Goal: Task Accomplishment & Management: Manage account settings

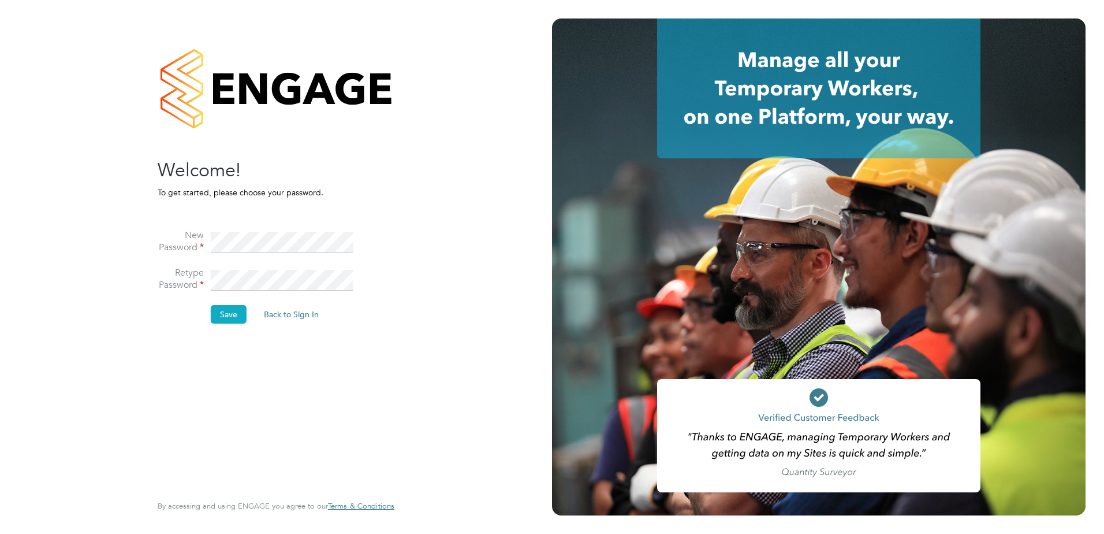
click at [233, 312] on button "Save" at bounding box center [229, 314] width 36 height 18
click at [197, 232] on button "Back to Sign In" at bounding box center [194, 226] width 73 height 18
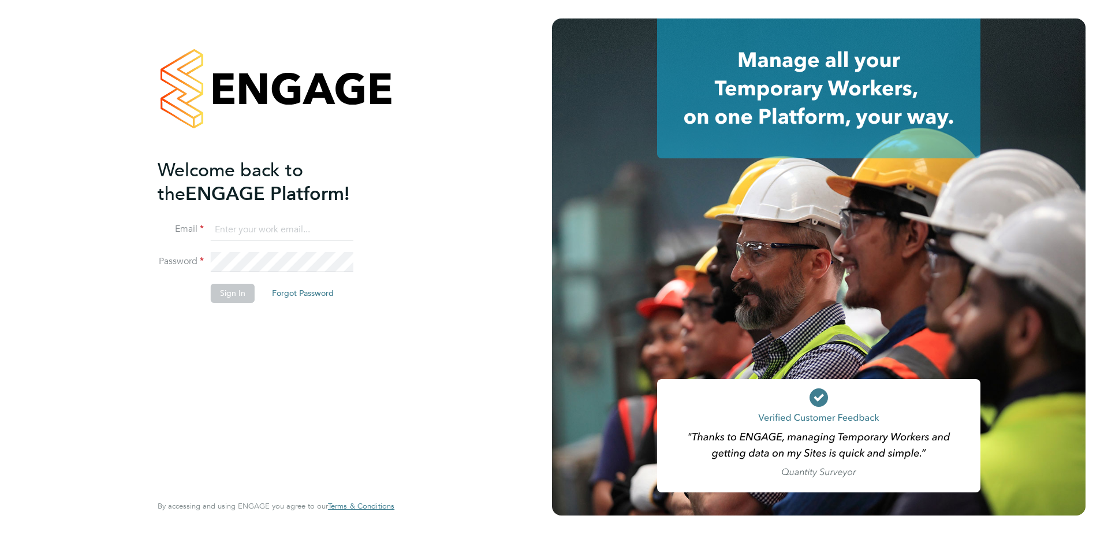
click at [228, 228] on input at bounding box center [282, 229] width 143 height 21
type input "jason.page@vistry.co.uk"
click at [235, 292] on button "Sign In" at bounding box center [233, 293] width 44 height 18
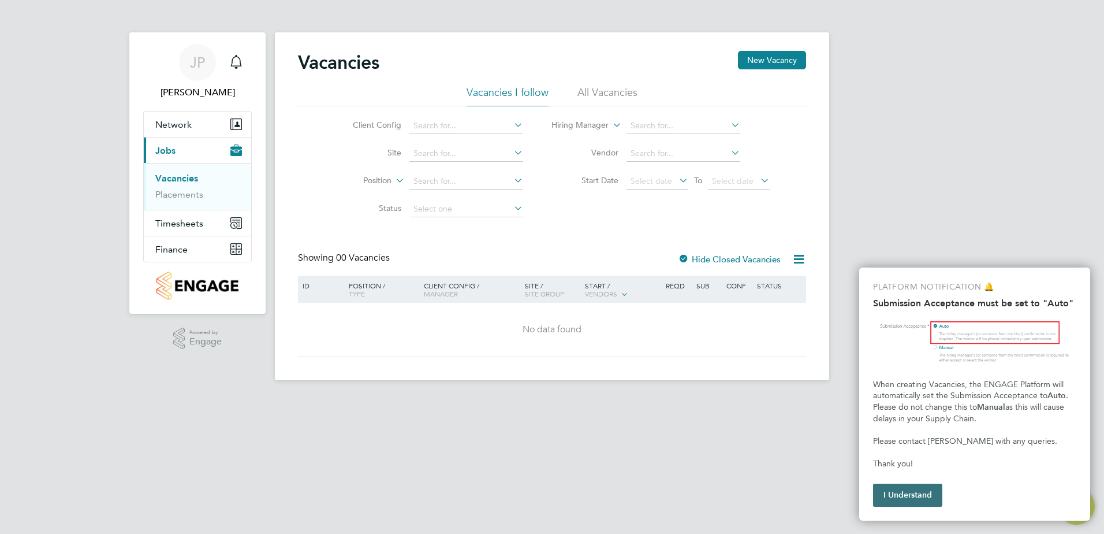
click at [907, 493] on button "I Understand" at bounding box center [907, 494] width 69 height 23
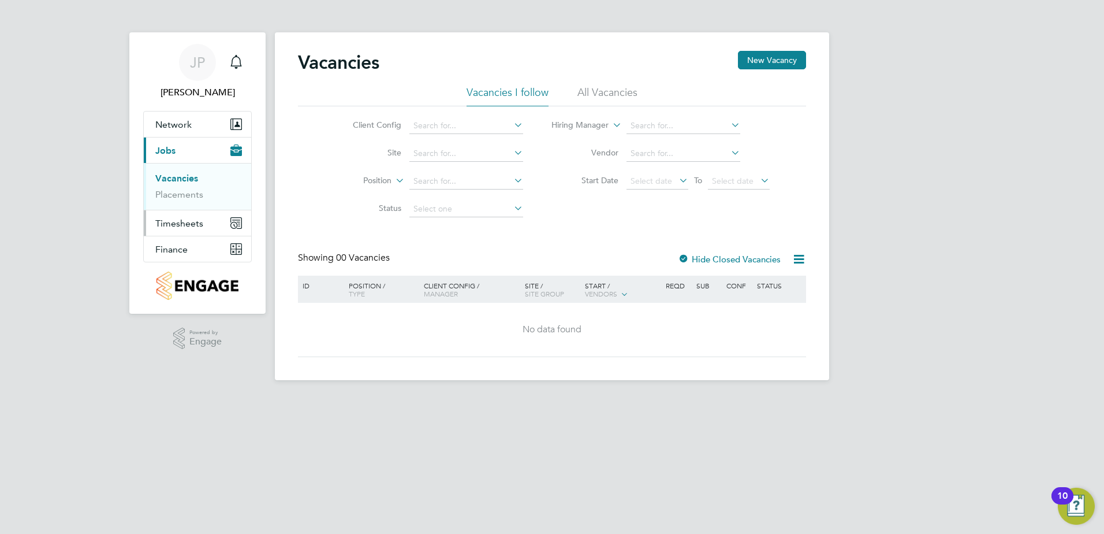
click at [164, 223] on span "Timesheets" at bounding box center [179, 223] width 48 height 11
click at [171, 248] on span "Finance" at bounding box center [171, 249] width 32 height 11
click at [170, 155] on span "Jobs" at bounding box center [165, 150] width 20 height 11
click at [171, 181] on link "Vacancies" at bounding box center [176, 178] width 43 height 11
click at [172, 196] on link "Placements" at bounding box center [179, 194] width 48 height 11
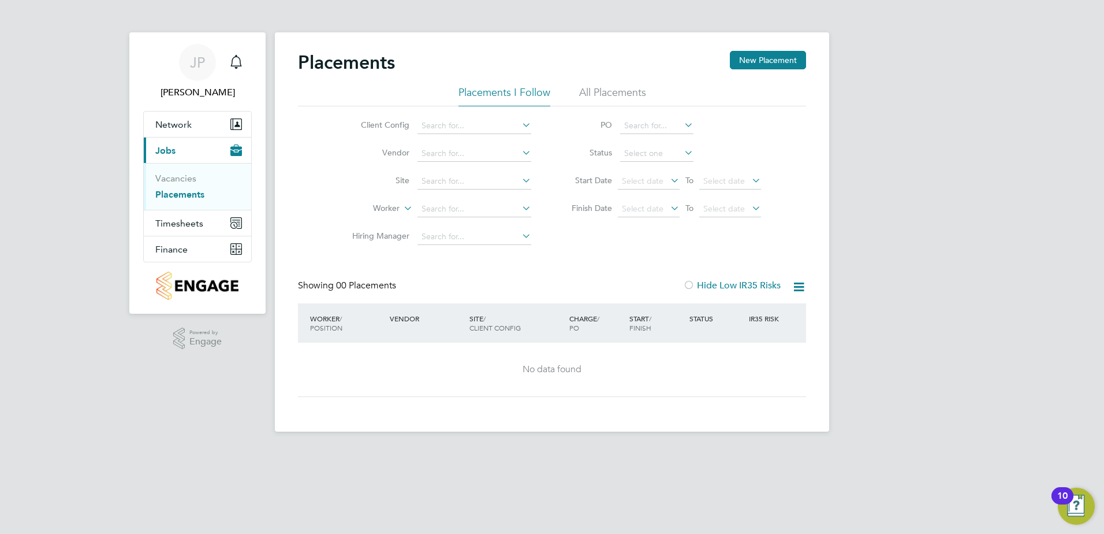
click at [625, 92] on li "All Placements" at bounding box center [612, 95] width 67 height 21
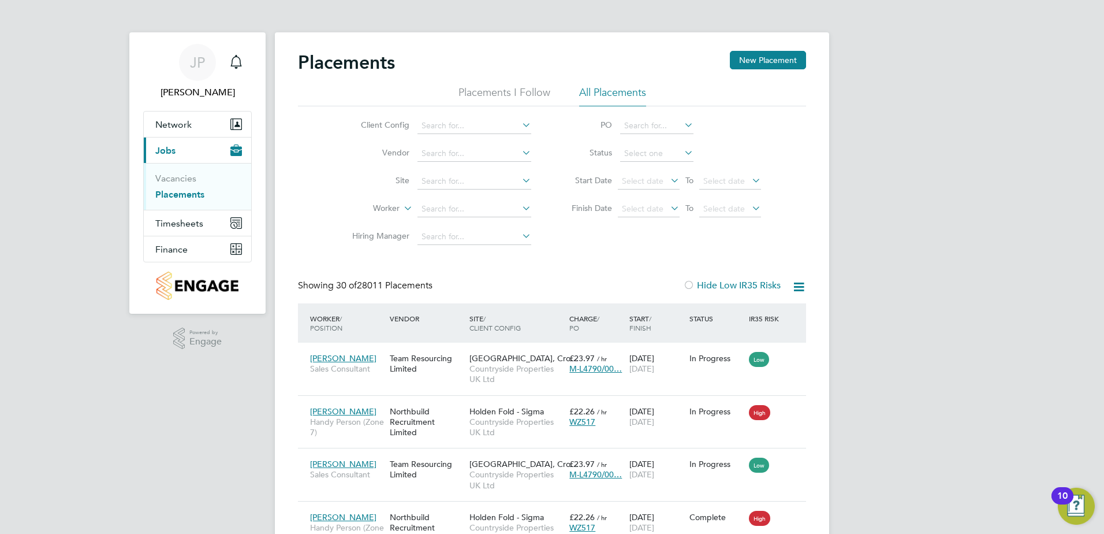
click at [520, 177] on icon at bounding box center [520, 180] width 0 height 16
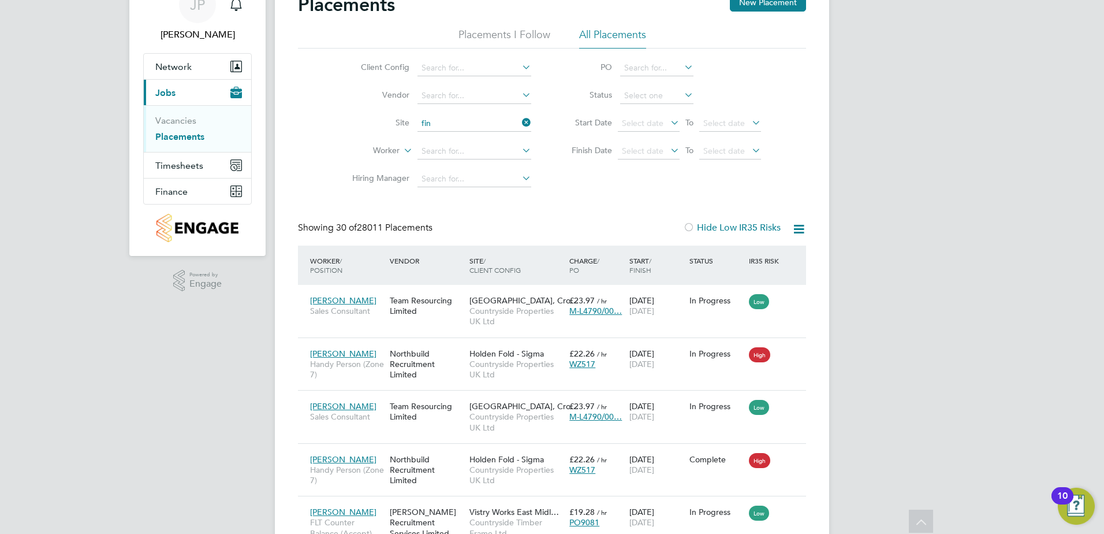
click at [470, 153] on li "Fin champstead Parcel 10" at bounding box center [513, 155] width 192 height 16
type input "Finchampstead Parcel 10"
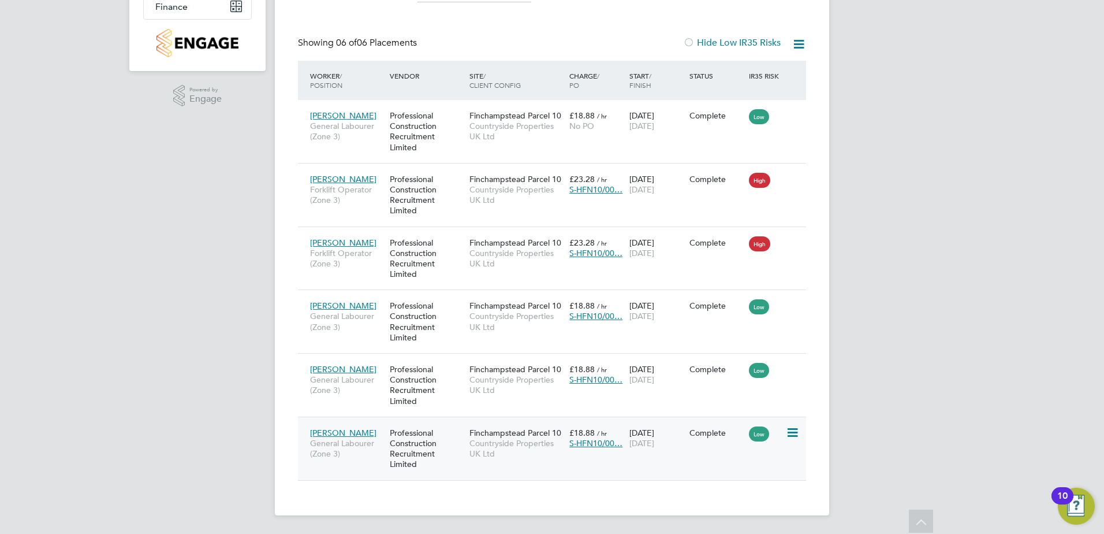
click at [792, 432] on icon at bounding box center [792, 433] width 12 height 14
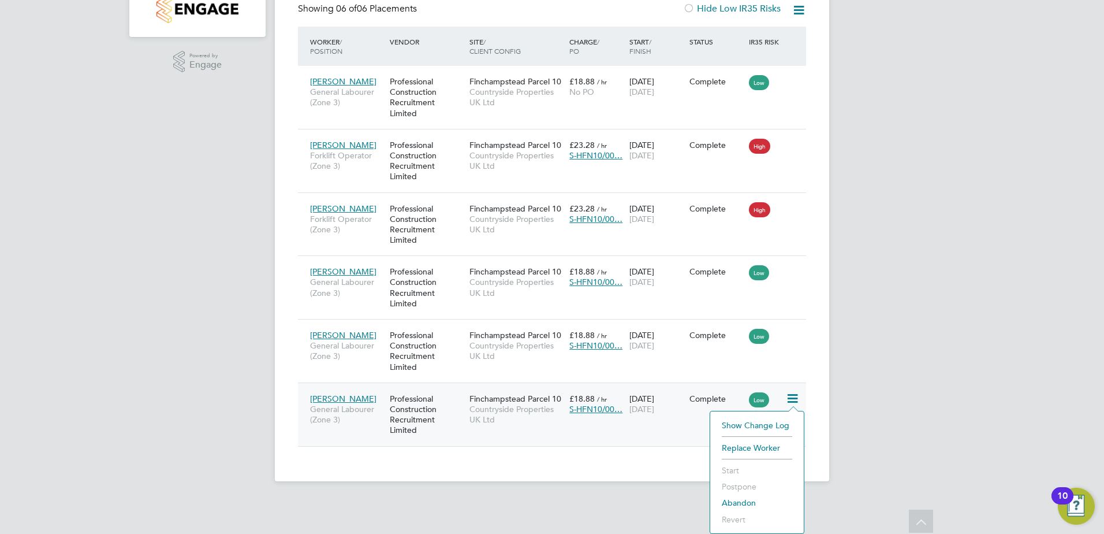
click at [320, 399] on span "[PERSON_NAME]" at bounding box center [343, 398] width 66 height 10
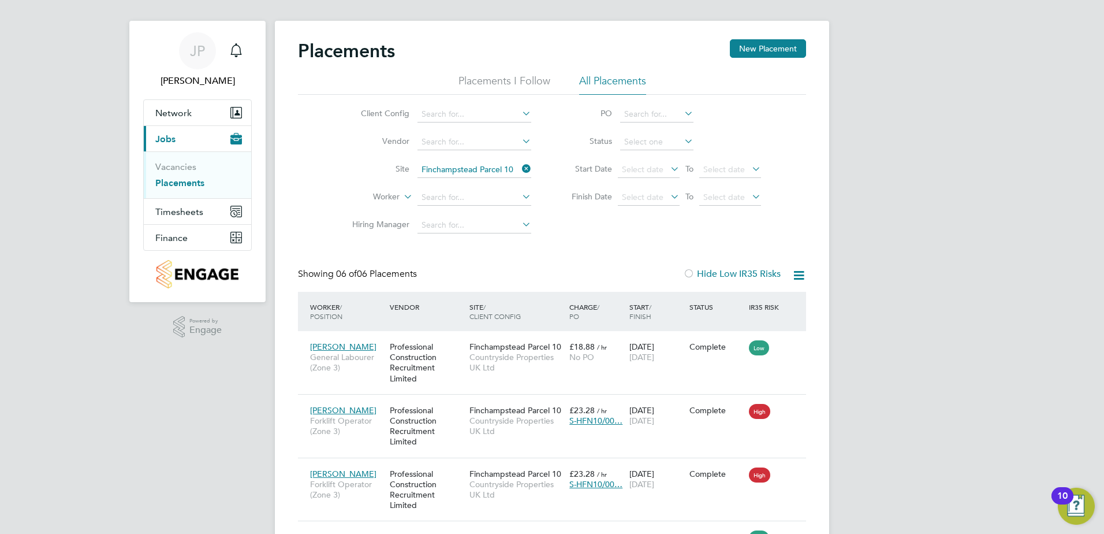
click at [520, 200] on icon at bounding box center [520, 196] width 0 height 16
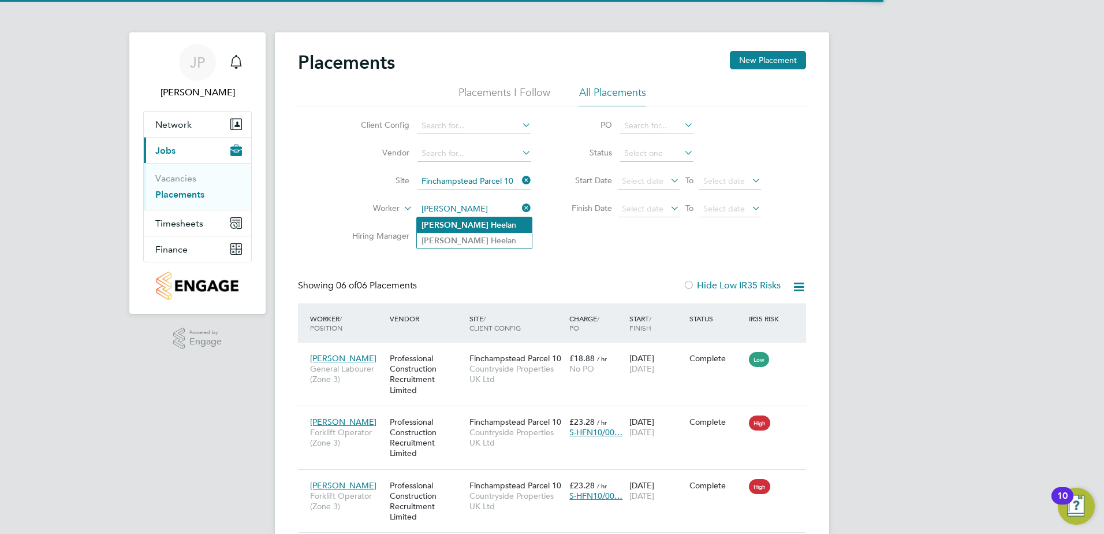
click at [491, 226] on b "Hee" at bounding box center [498, 225] width 15 height 10
type input "[PERSON_NAME]"
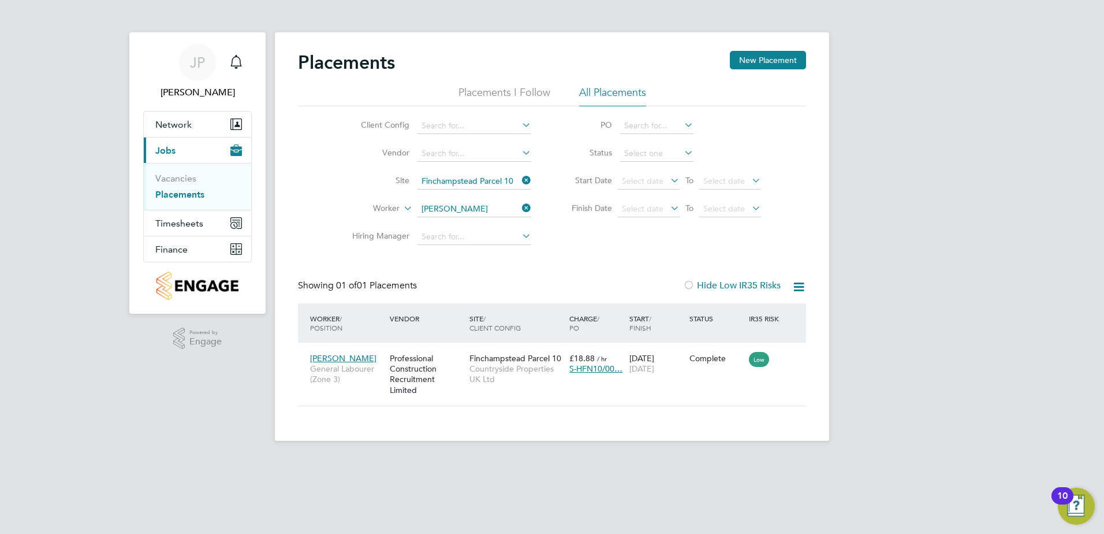
click at [668, 181] on icon at bounding box center [668, 180] width 0 height 16
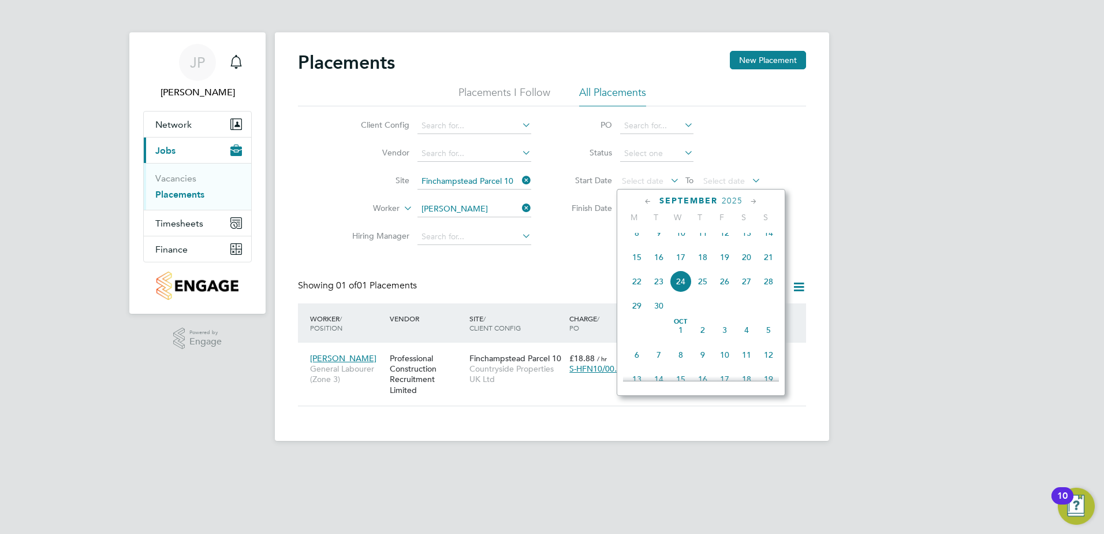
click at [668, 181] on icon at bounding box center [668, 180] width 0 height 16
click at [668, 182] on icon at bounding box center [668, 180] width 0 height 16
click at [829, 168] on div "Placements New Placement Placements I Follow All Placements Client Config Vendo…" at bounding box center [552, 236] width 554 height 408
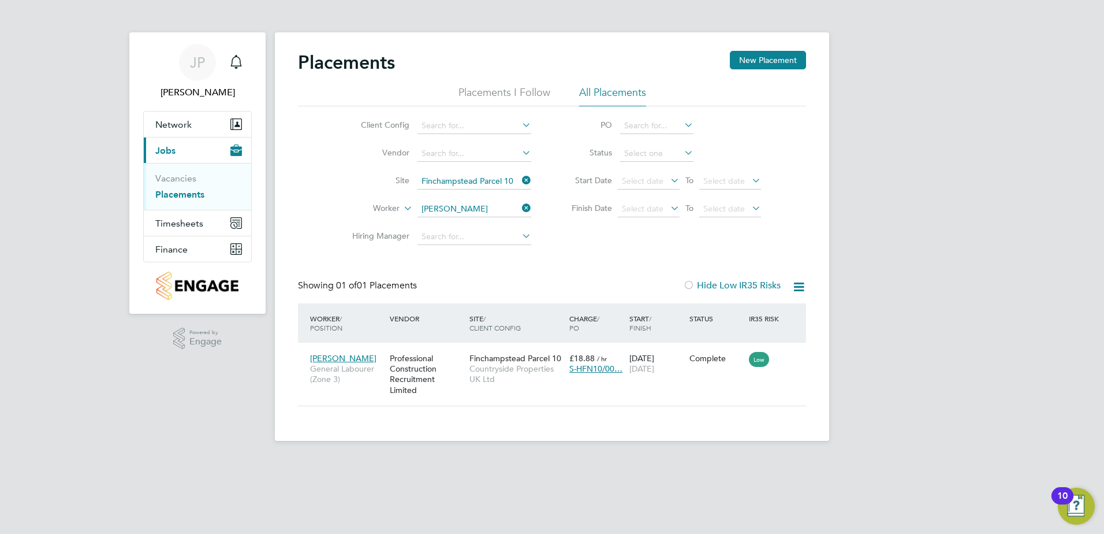
click at [668, 207] on icon at bounding box center [668, 208] width 0 height 16
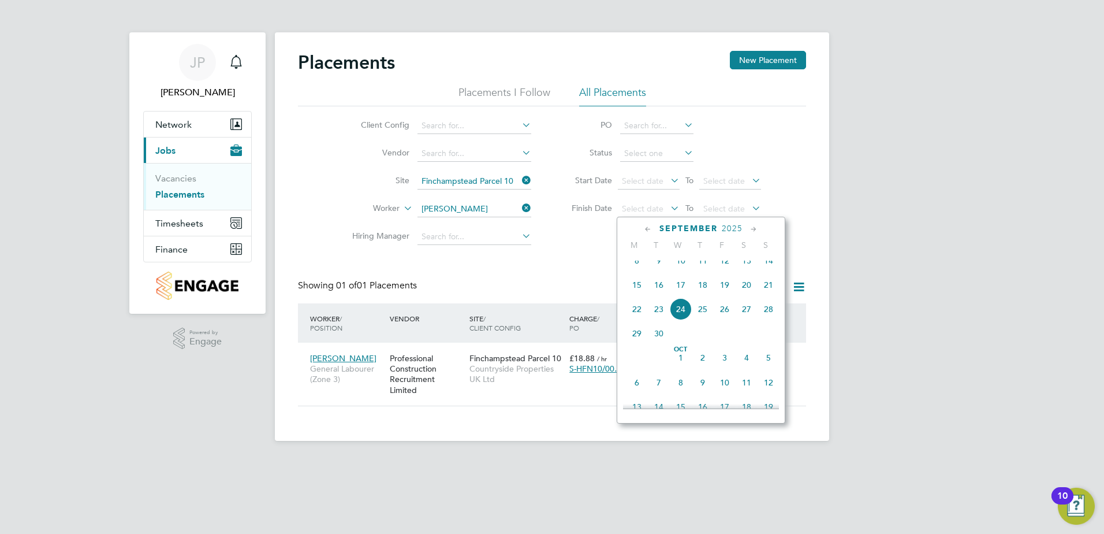
click at [721, 368] on span "3" at bounding box center [725, 357] width 22 height 22
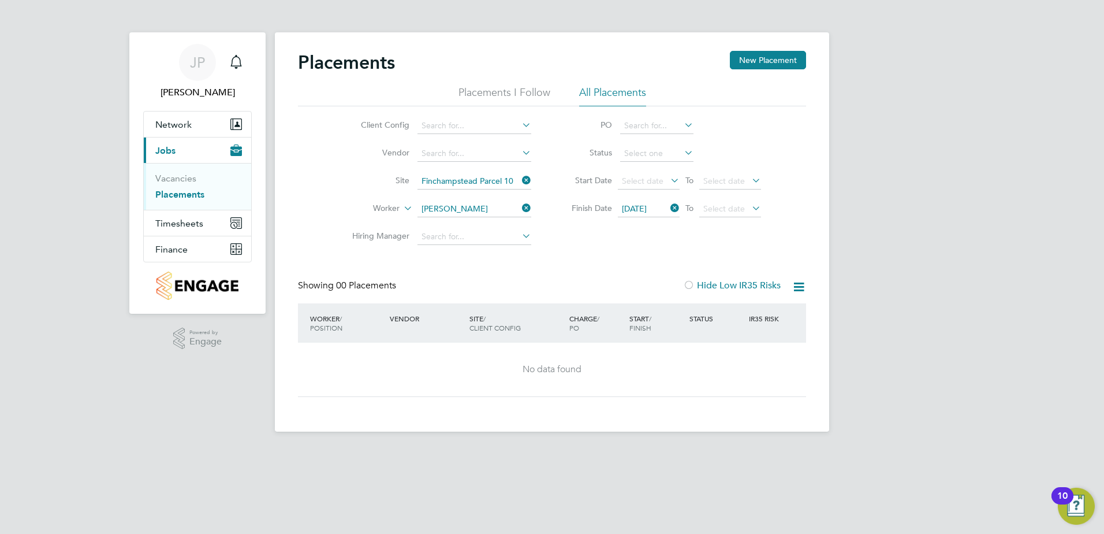
click at [682, 150] on icon at bounding box center [682, 152] width 0 height 16
click at [682, 151] on icon at bounding box center [682, 152] width 0 height 16
click at [682, 154] on icon at bounding box center [682, 152] width 0 height 16
click at [668, 210] on icon at bounding box center [668, 208] width 0 height 16
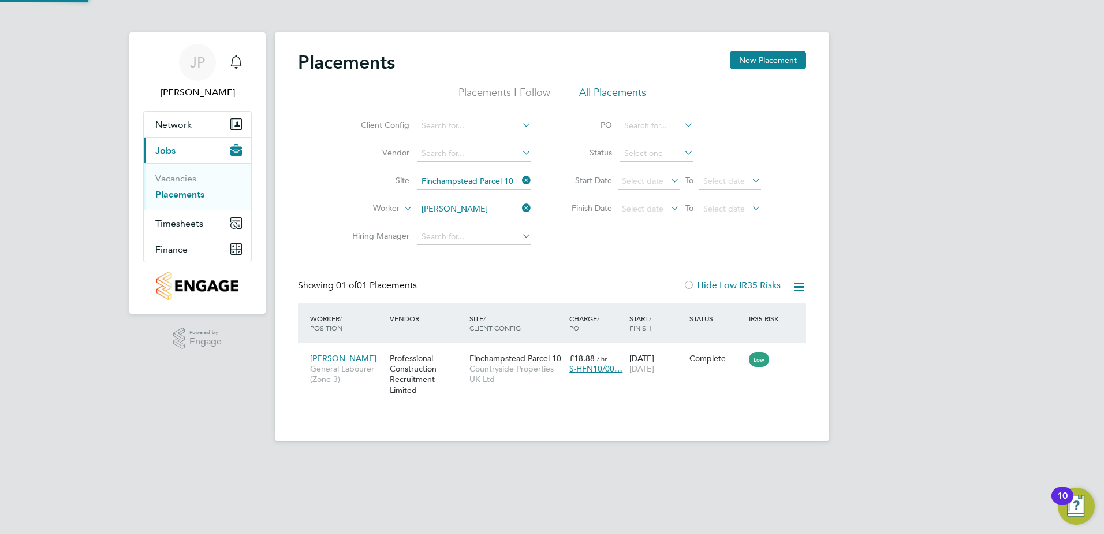
scroll to position [11, 54]
click at [682, 154] on icon at bounding box center [682, 152] width 0 height 16
click at [598, 368] on span "S-HFN10/00…" at bounding box center [595, 368] width 53 height 10
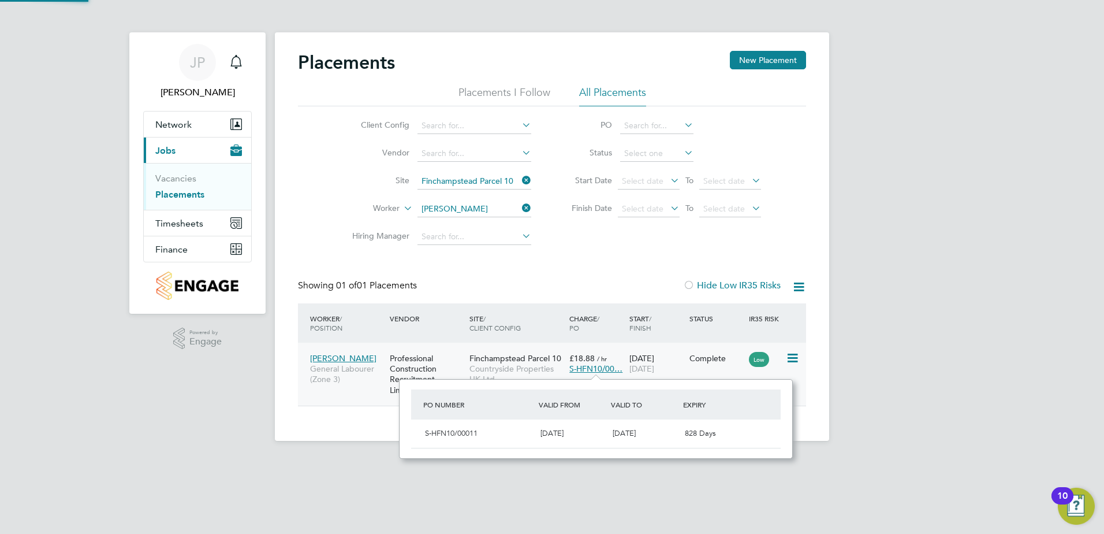
scroll to position [10, 54]
click at [337, 355] on span "[PERSON_NAME]" at bounding box center [343, 358] width 66 height 10
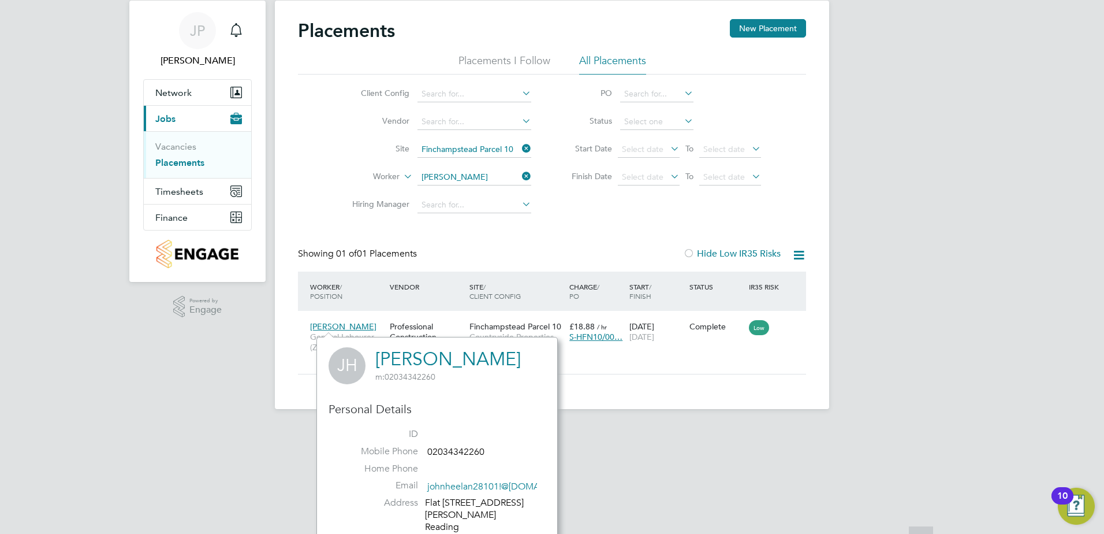
scroll to position [0, 0]
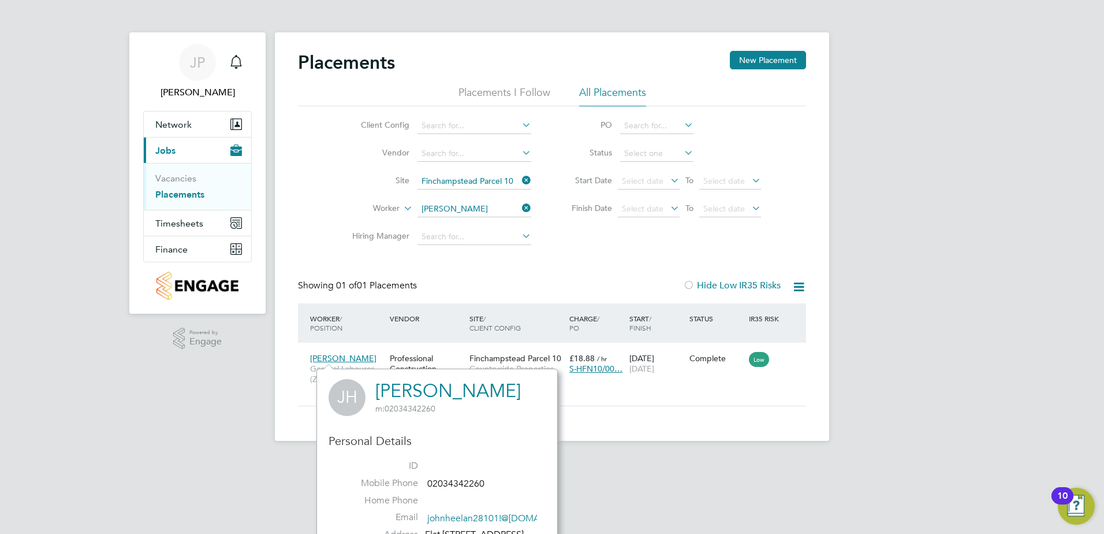
click at [991, 217] on div "JP Jason Page Notifications Applications: Network Team Members Sites Workers Cu…" at bounding box center [552, 229] width 1104 height 459
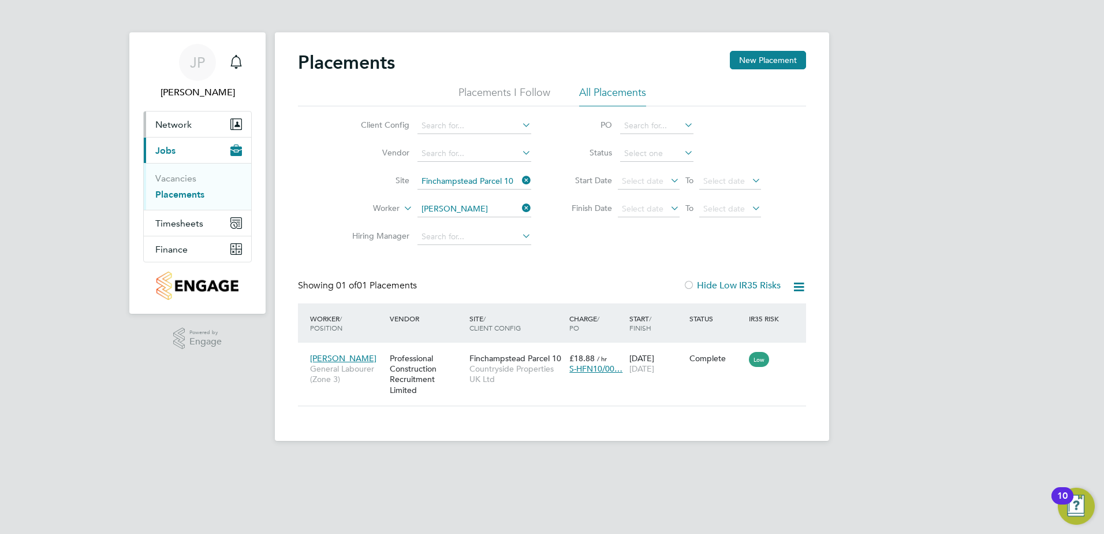
click at [174, 125] on span "Network" at bounding box center [173, 124] width 36 height 11
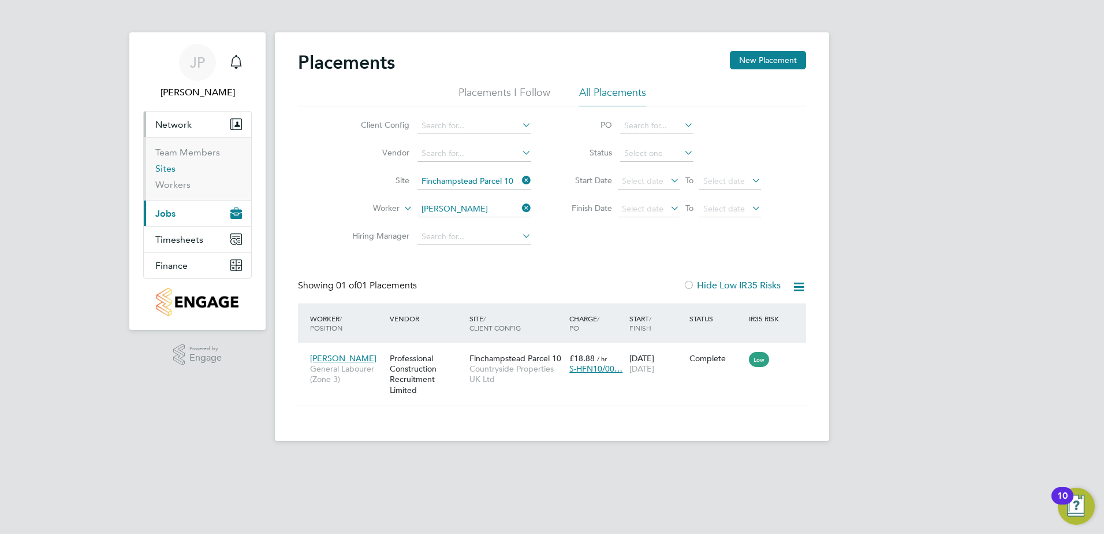
click at [160, 169] on link "Sites" at bounding box center [165, 168] width 20 height 11
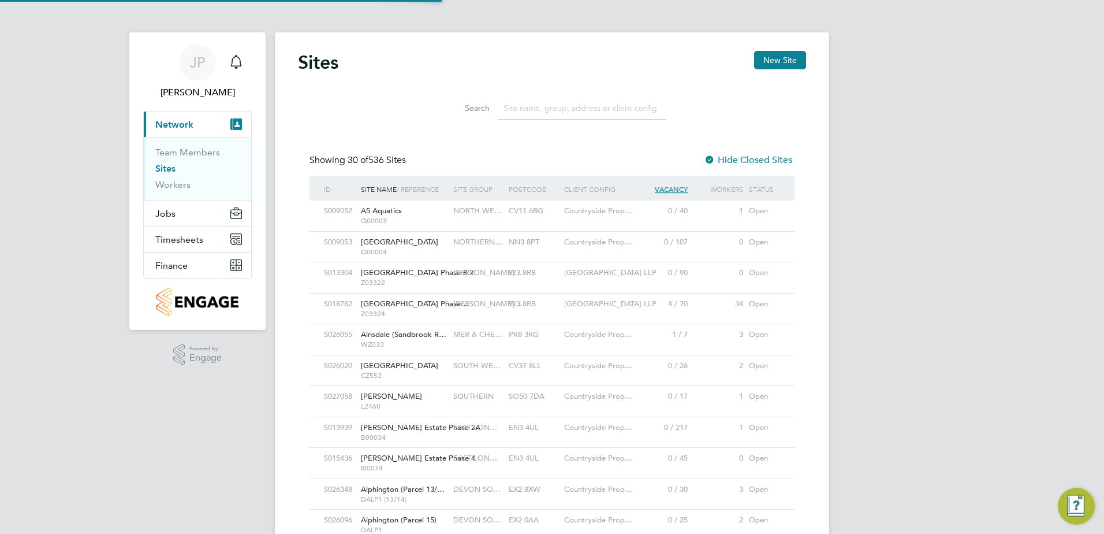
scroll to position [6, 6]
click at [565, 106] on input at bounding box center [582, 108] width 169 height 23
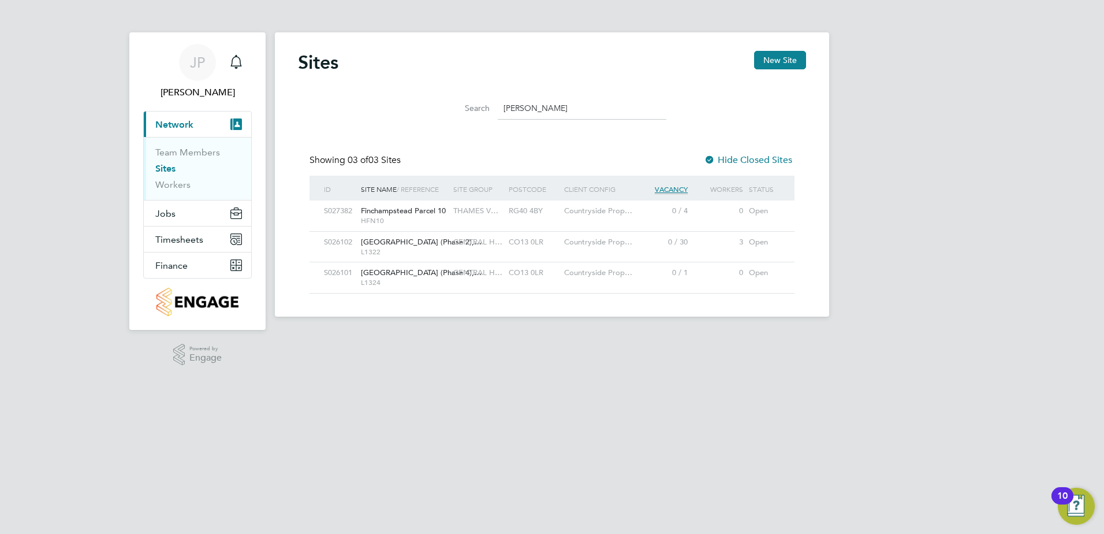
type input "finch"
click at [381, 214] on span "Finchampstead Parcel 10" at bounding box center [403, 211] width 85 height 10
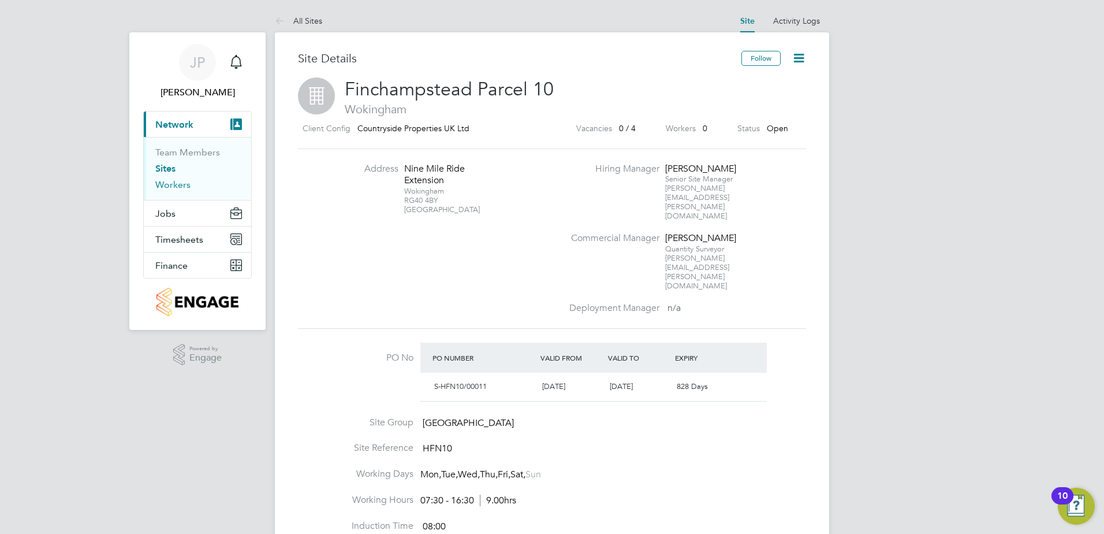
click at [170, 185] on link "Workers" at bounding box center [172, 184] width 35 height 11
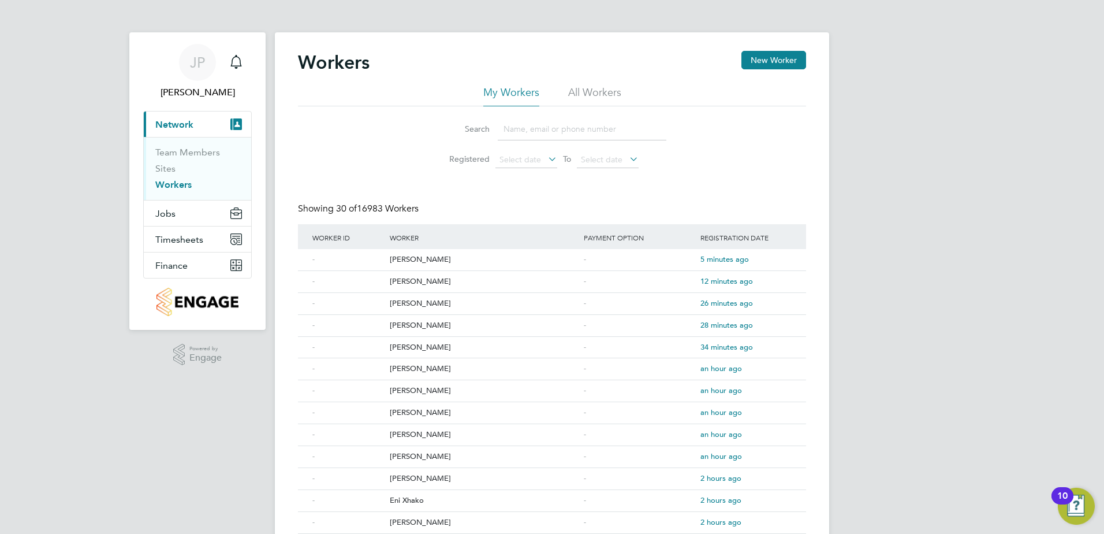
click at [510, 126] on input at bounding box center [582, 129] width 169 height 23
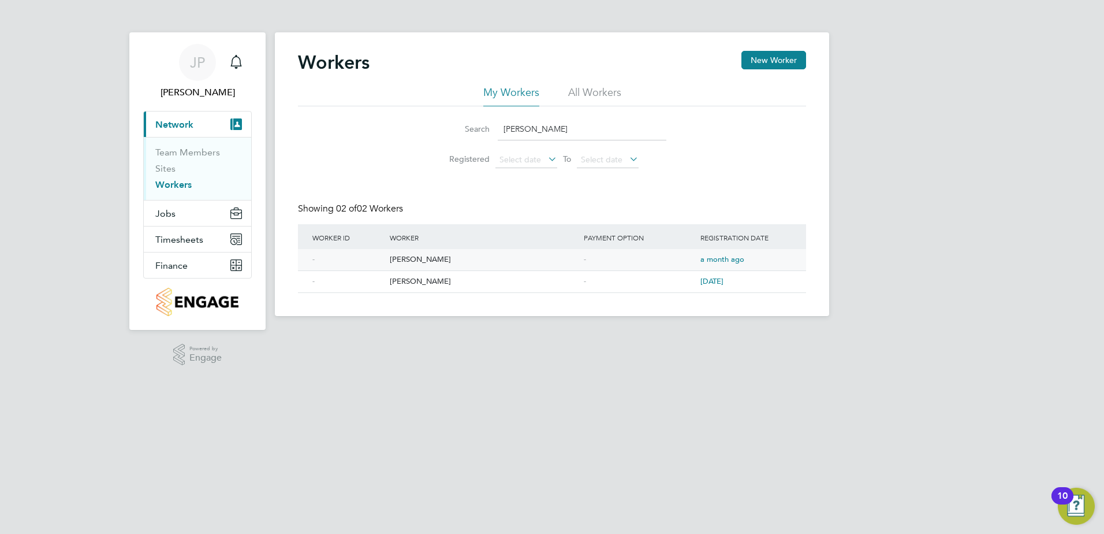
type input "john heel"
click at [427, 259] on div "[PERSON_NAME]" at bounding box center [484, 259] width 194 height 21
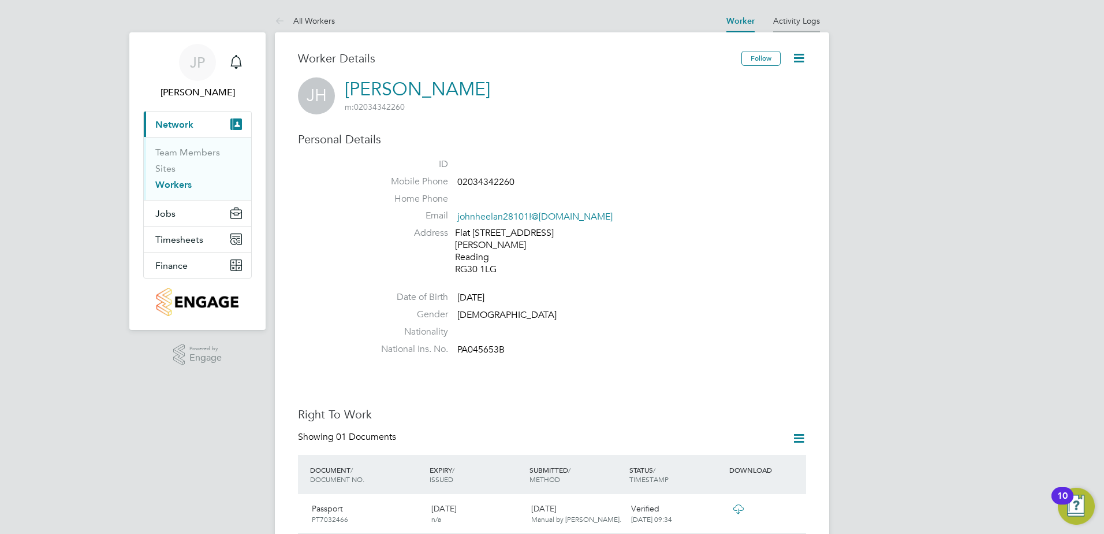
click at [797, 24] on link "Activity Logs" at bounding box center [796, 21] width 47 height 10
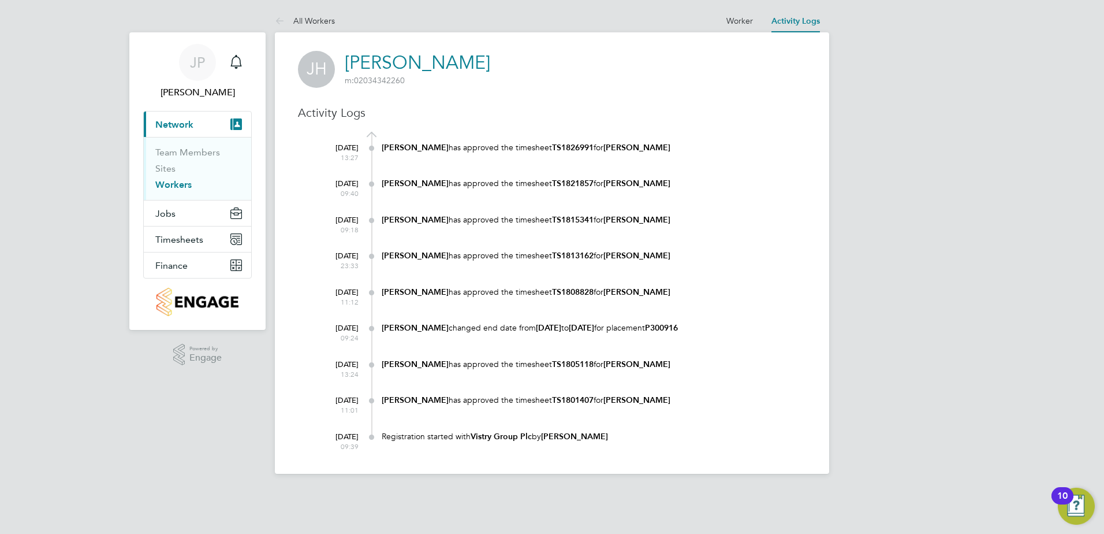
click at [177, 126] on span "Network" at bounding box center [174, 124] width 38 height 11
click at [167, 210] on span "Jobs" at bounding box center [165, 213] width 20 height 11
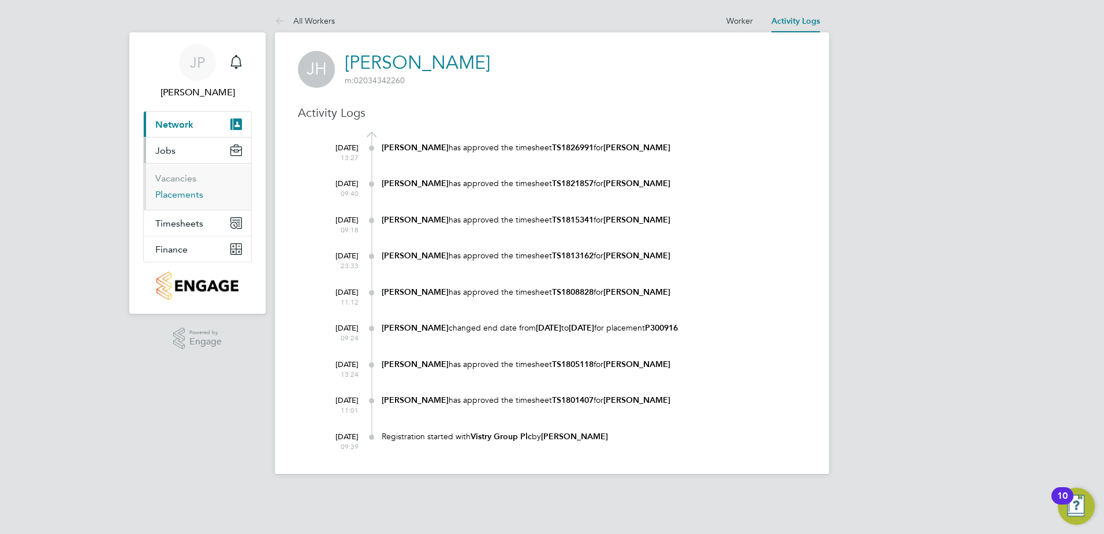
click at [171, 194] on link "Placements" at bounding box center [179, 194] width 48 height 11
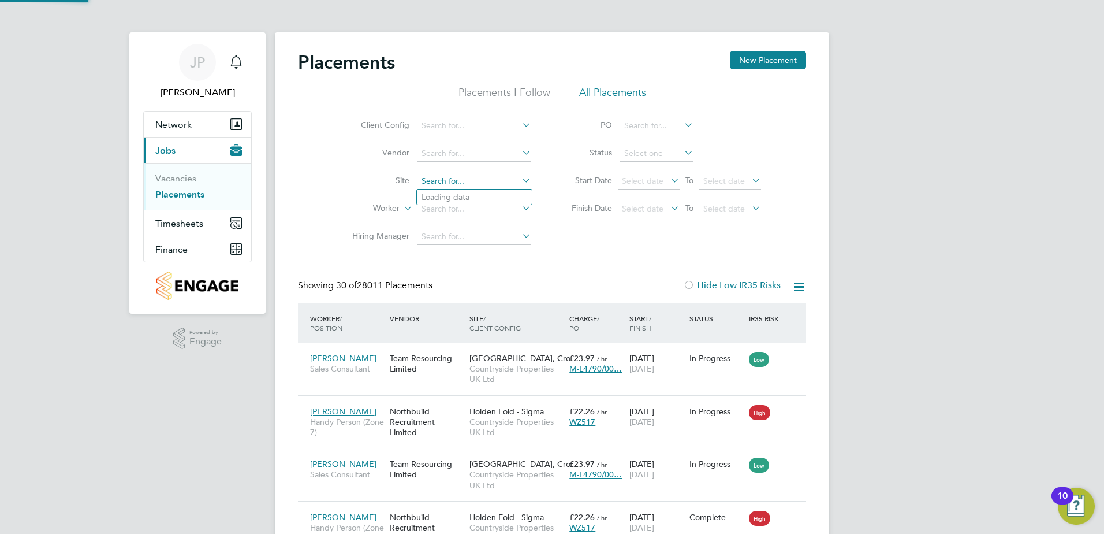
click at [473, 180] on input at bounding box center [474, 181] width 114 height 16
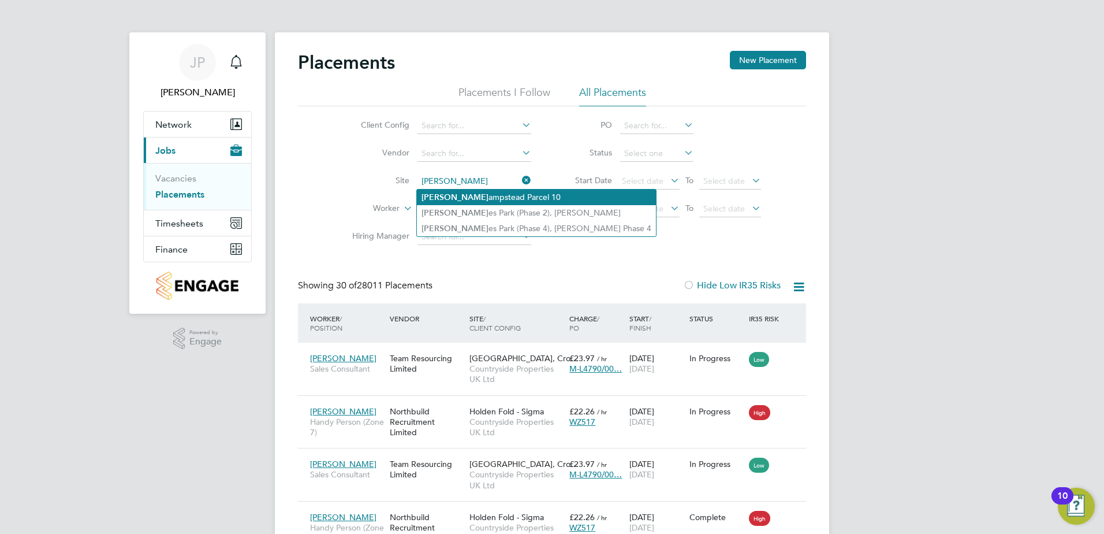
click at [478, 195] on li "Finch ampstead Parcel 10" at bounding box center [536, 197] width 239 height 16
type input "Finchampstead Parcel 10"
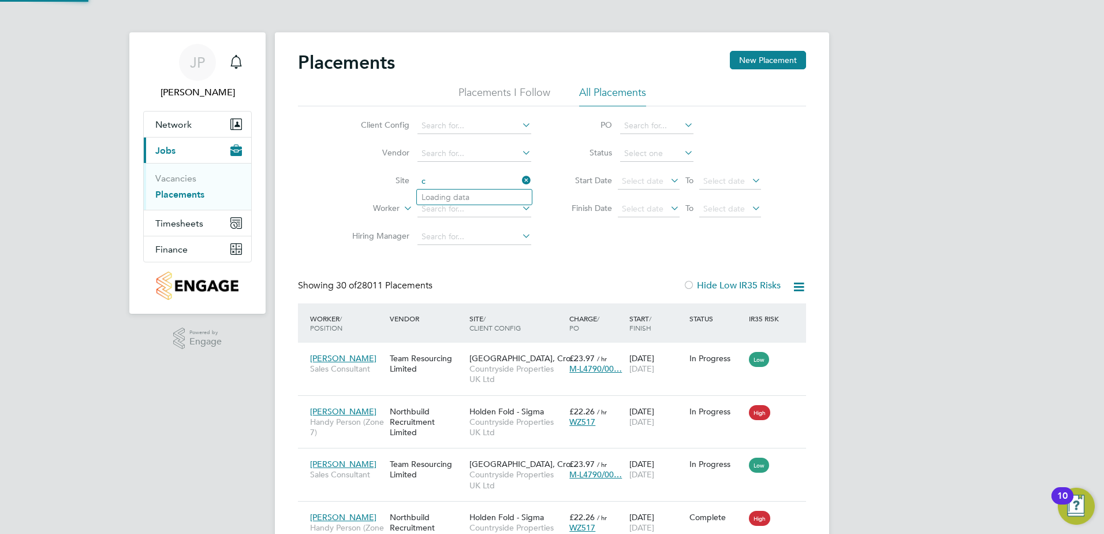
type input "c"
click at [481, 182] on input at bounding box center [474, 181] width 114 height 16
click at [481, 200] on li "Finch ampstead Parcel 10" at bounding box center [536, 197] width 239 height 16
type input "Finchampstead Parcel 10"
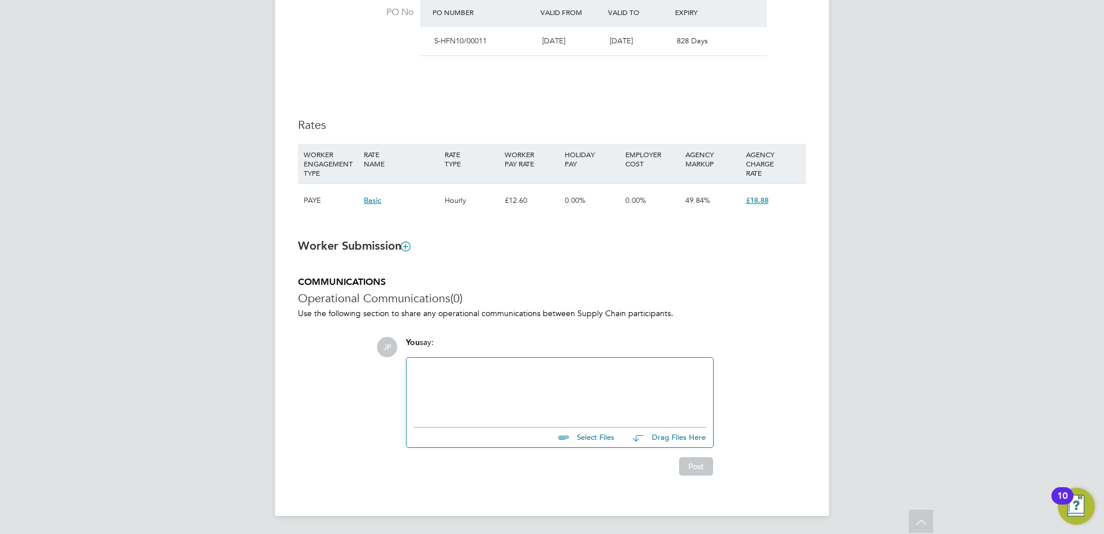
scroll to position [710, 0]
click at [434, 366] on div at bounding box center [559, 389] width 293 height 50
click at [491, 371] on div at bounding box center [559, 389] width 293 height 50
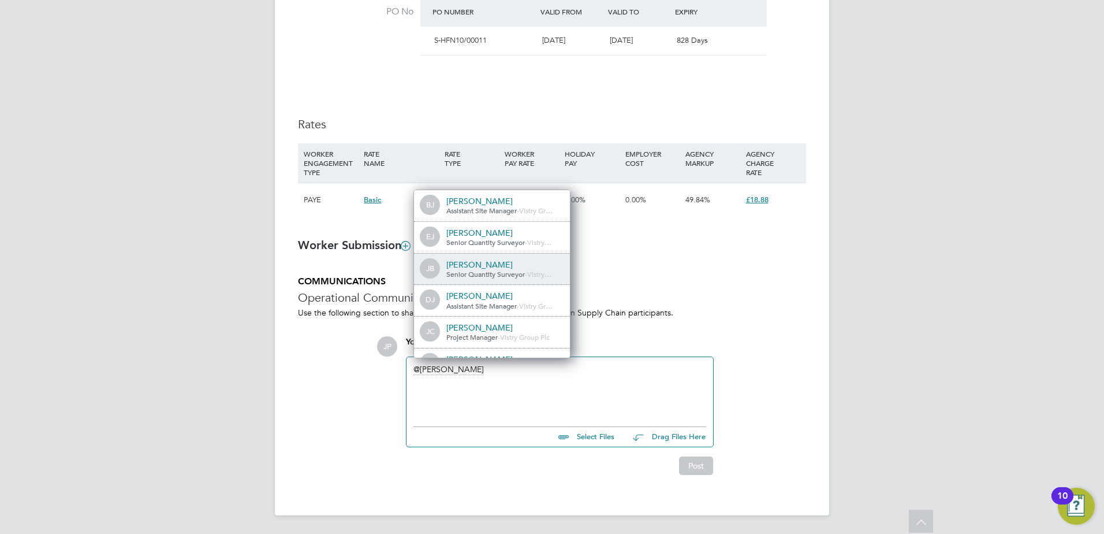
click at [495, 267] on div "[PERSON_NAME]" at bounding box center [503, 264] width 115 height 10
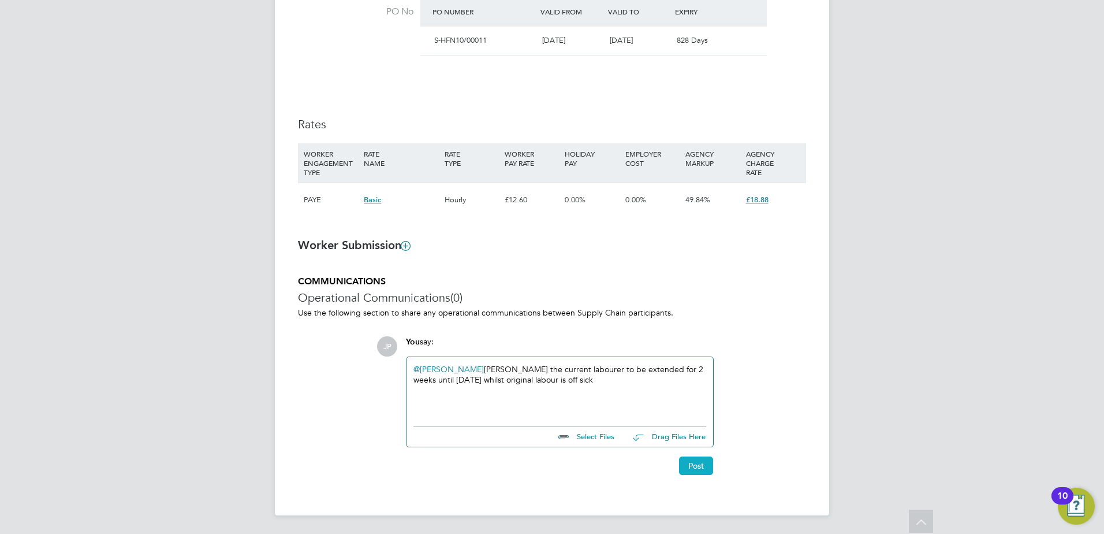
click at [696, 467] on button "Post" at bounding box center [696, 465] width 34 height 18
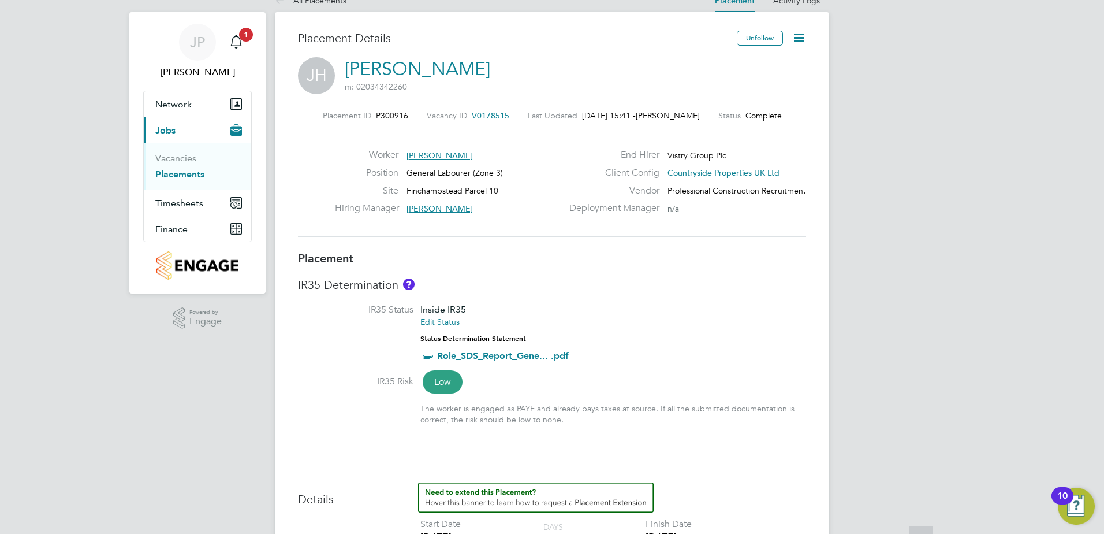
scroll to position [0, 0]
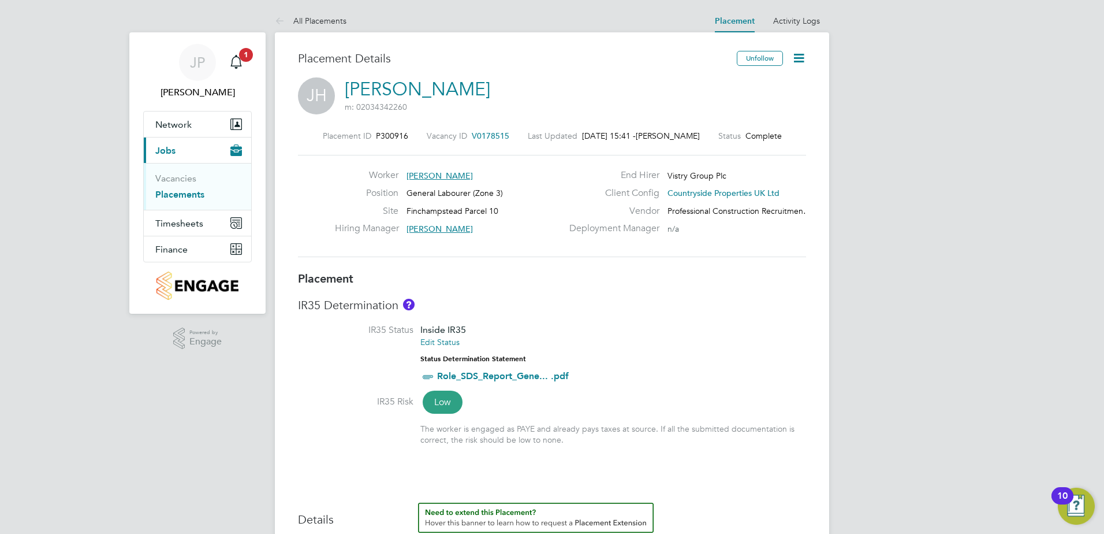
click at [161, 196] on link "Placements" at bounding box center [179, 194] width 49 height 11
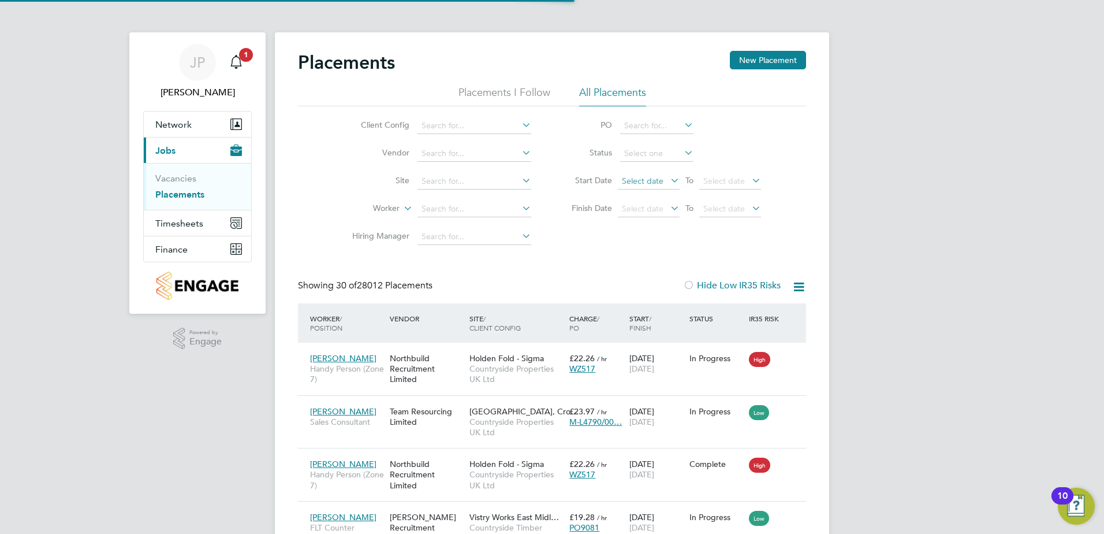
scroll to position [43, 100]
click at [445, 185] on input at bounding box center [474, 181] width 114 height 16
click at [484, 200] on li "Finc hampstead Parcel 10" at bounding box center [513, 197] width 192 height 16
type input "Finchampstead Parcel 10"
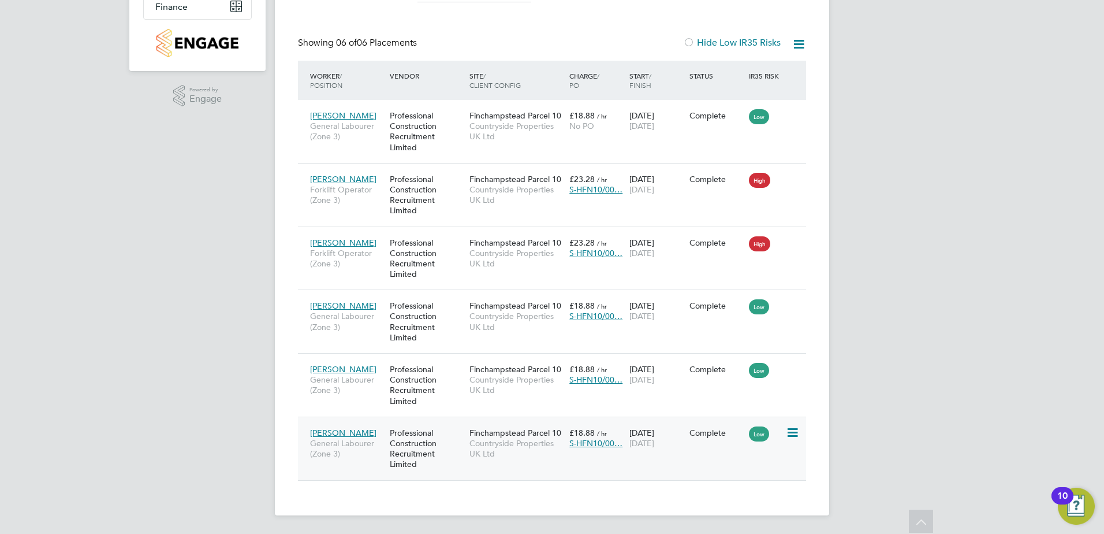
click at [332, 434] on span "[PERSON_NAME]" at bounding box center [343, 432] width 66 height 10
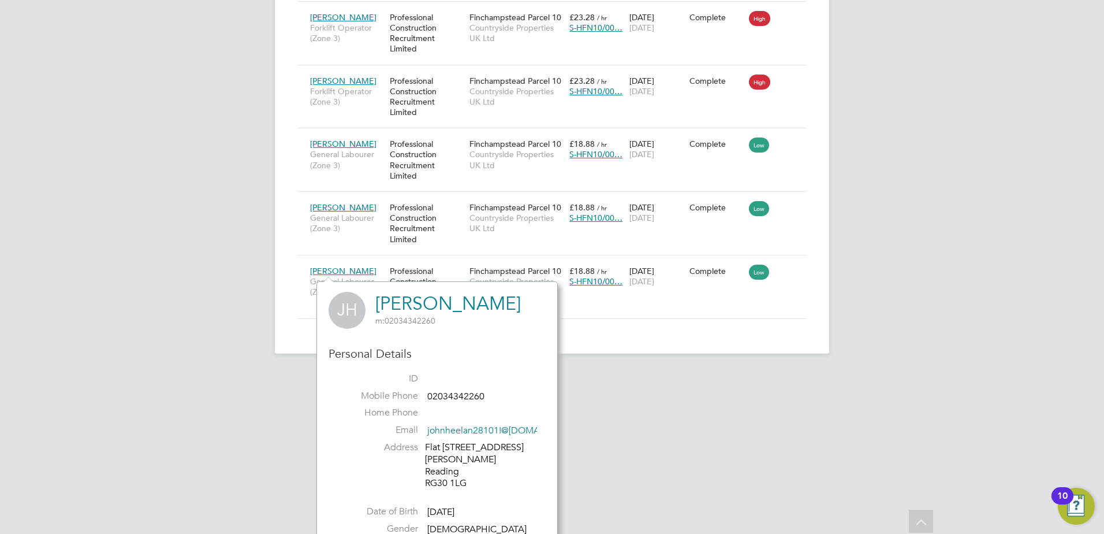
click at [785, 356] on app-footer at bounding box center [552, 362] width 554 height 18
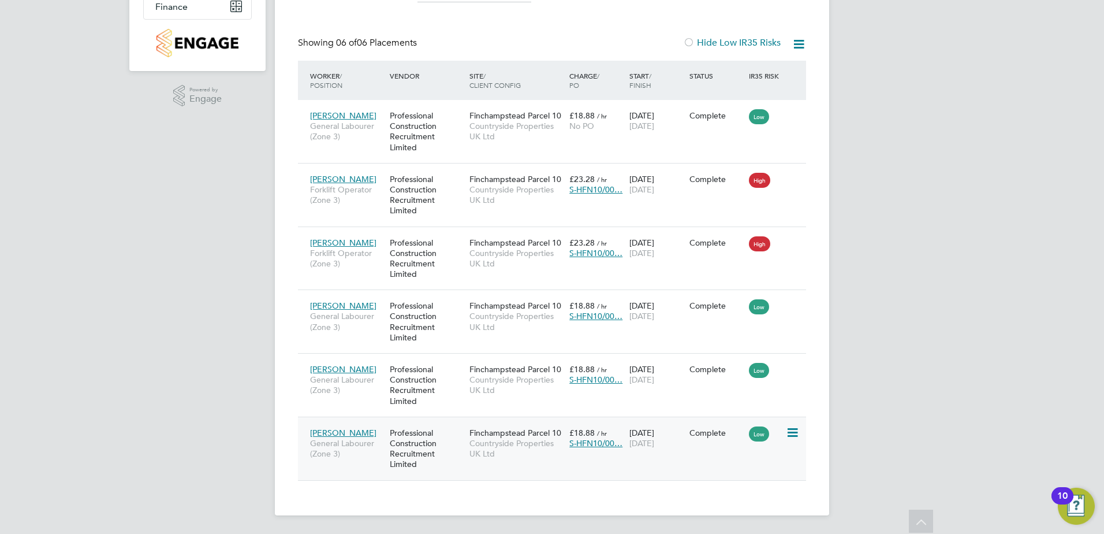
click at [346, 434] on span "[PERSON_NAME]" at bounding box center [343, 432] width 66 height 10
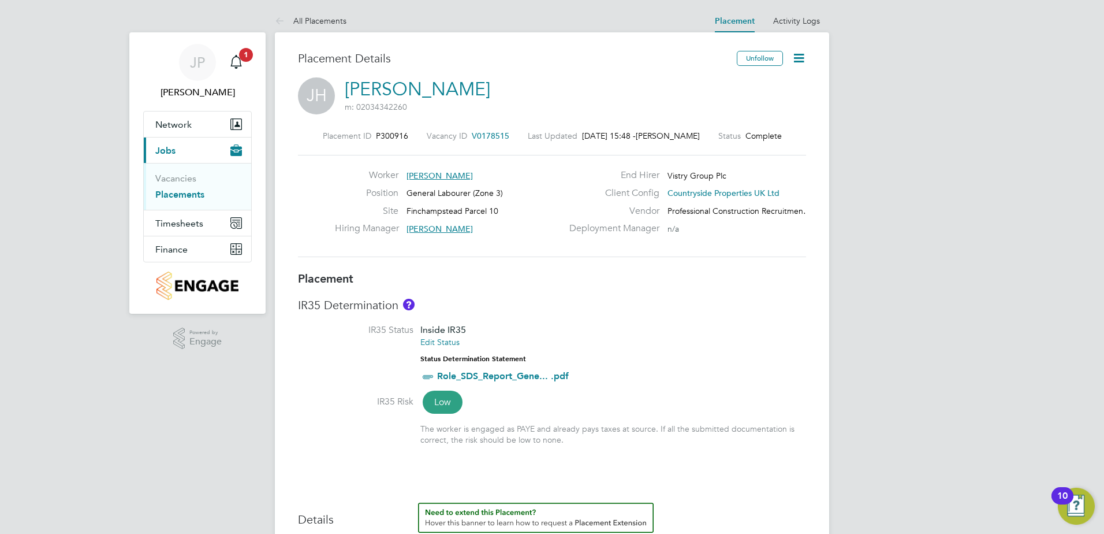
click at [797, 60] on icon at bounding box center [799, 58] width 14 height 14
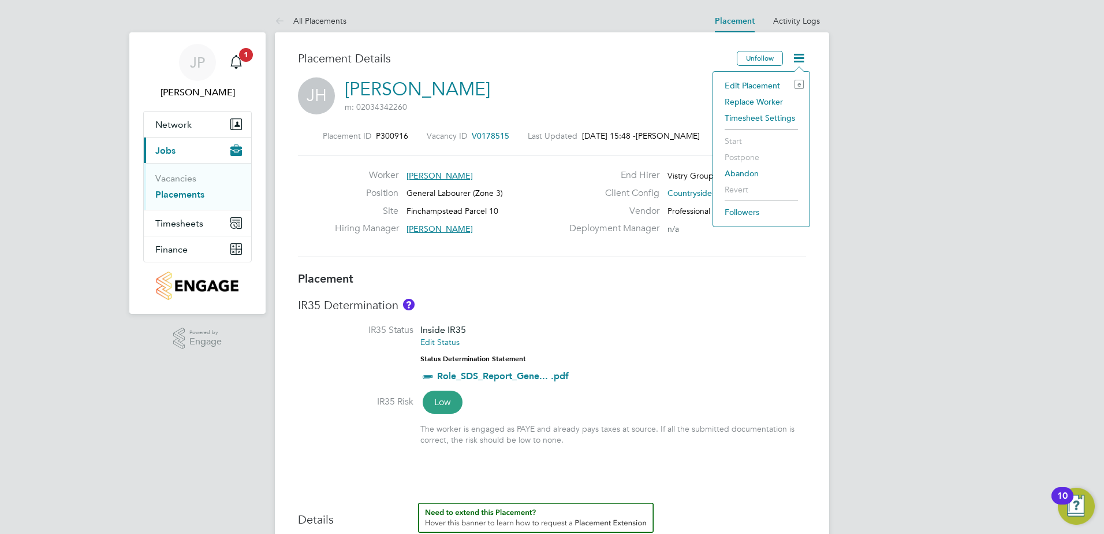
click at [740, 83] on li "Edit Placement e" at bounding box center [761, 85] width 85 height 16
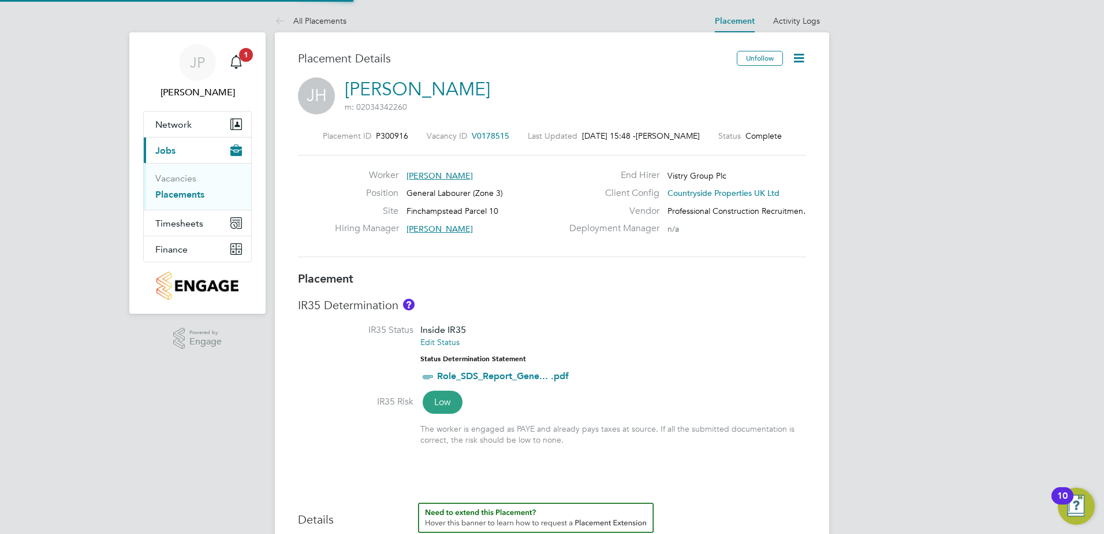
type input "[PERSON_NAME]"
type input "[DATE]"
type input "07:30"
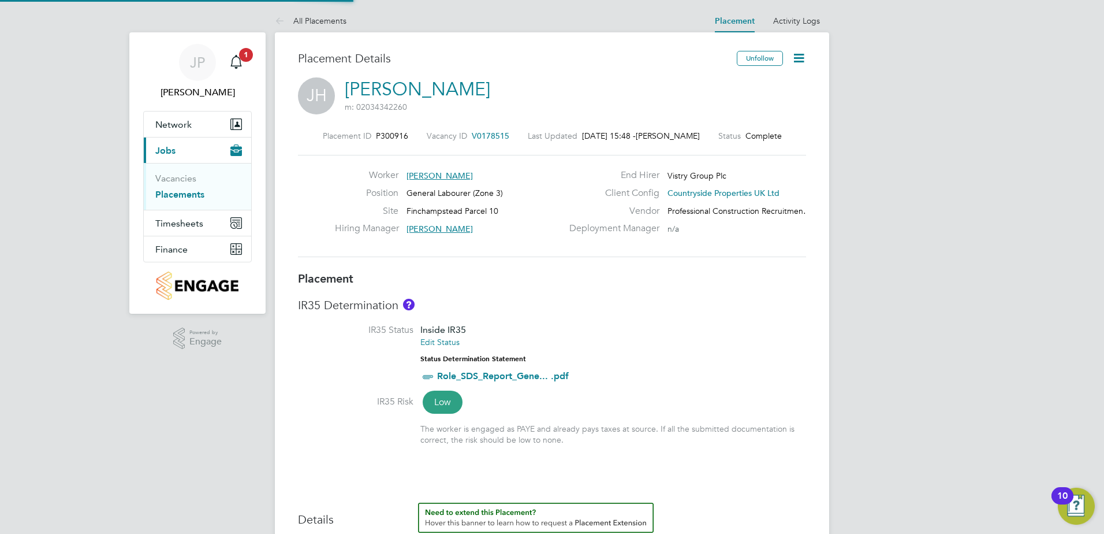
type input "16:30"
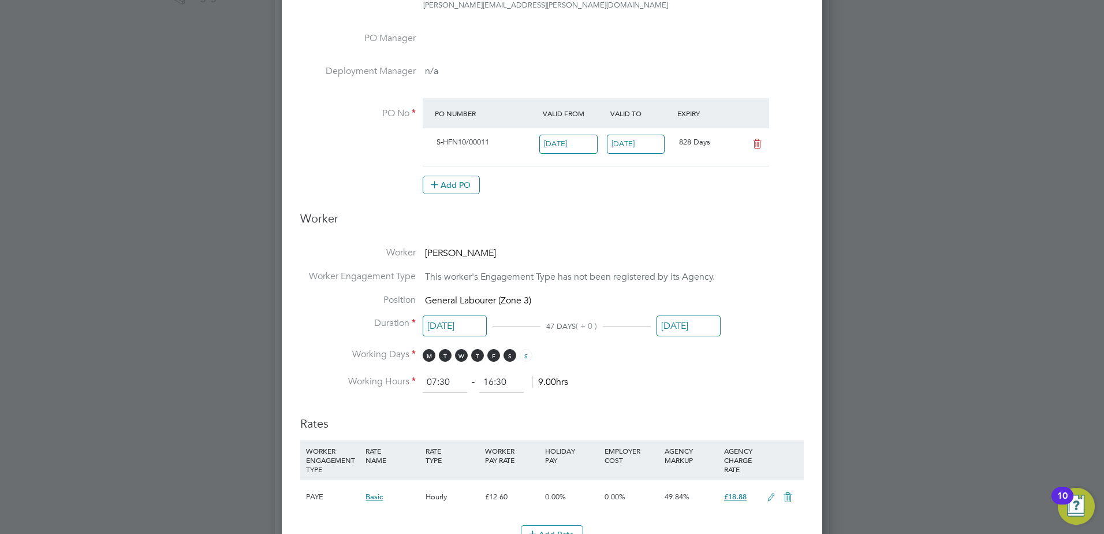
scroll to position [289, 0]
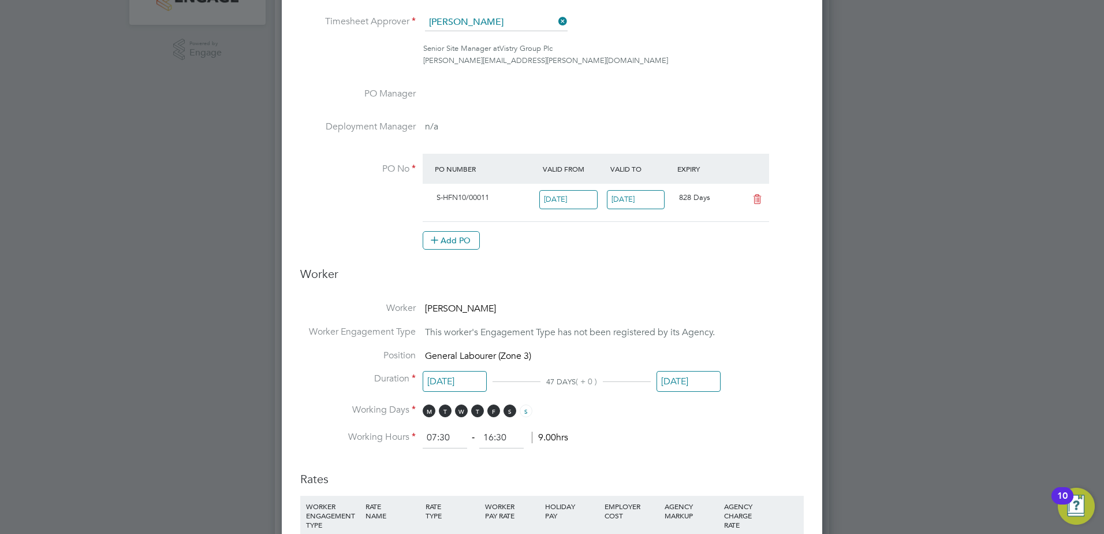
click at [686, 379] on input "[DATE]" at bounding box center [689, 381] width 64 height 21
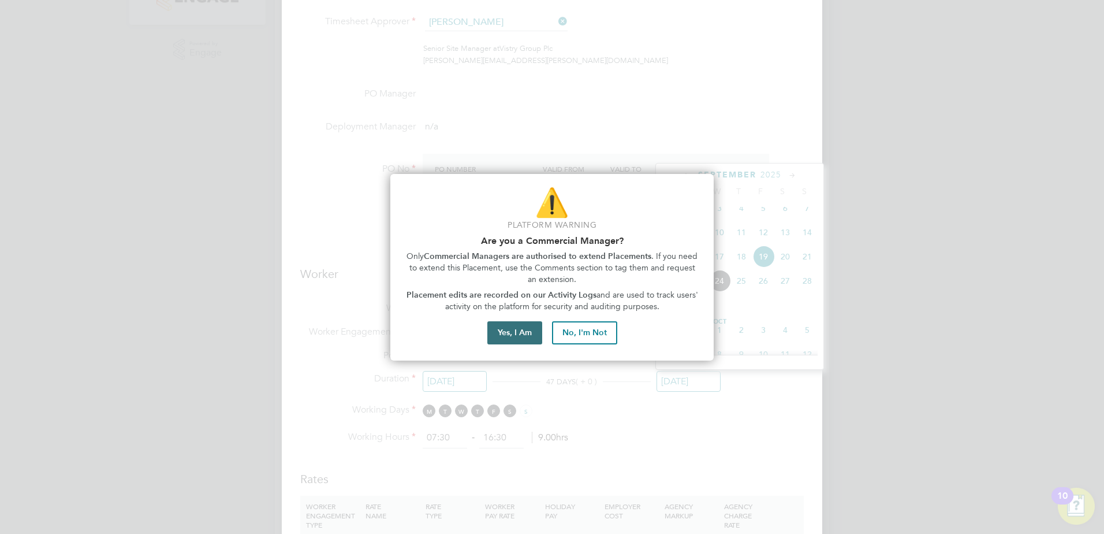
click at [516, 335] on button "Yes, I Am" at bounding box center [514, 332] width 55 height 23
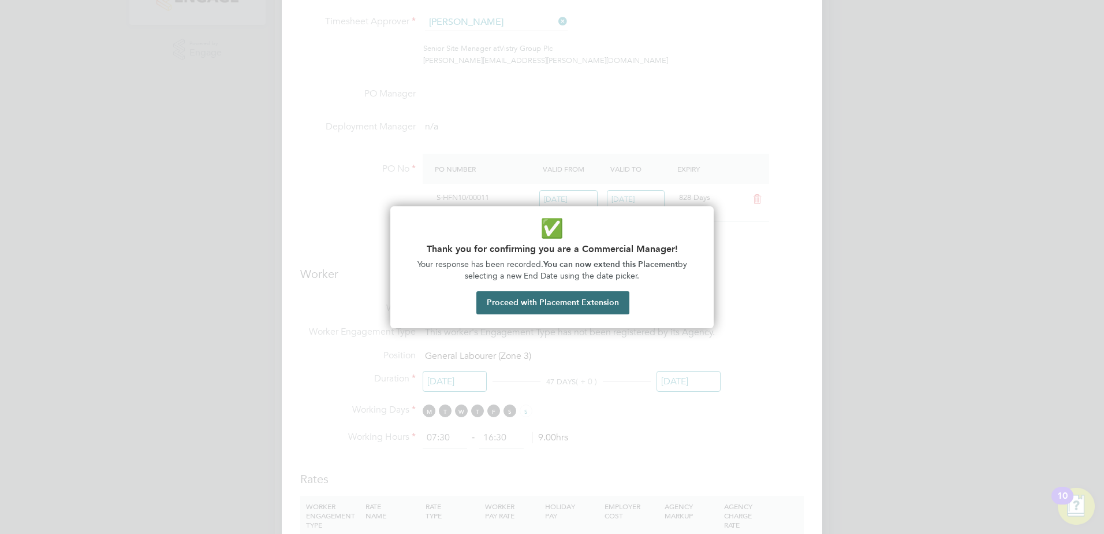
click at [553, 303] on button "Proceed with Placement Extension" at bounding box center [552, 302] width 153 height 23
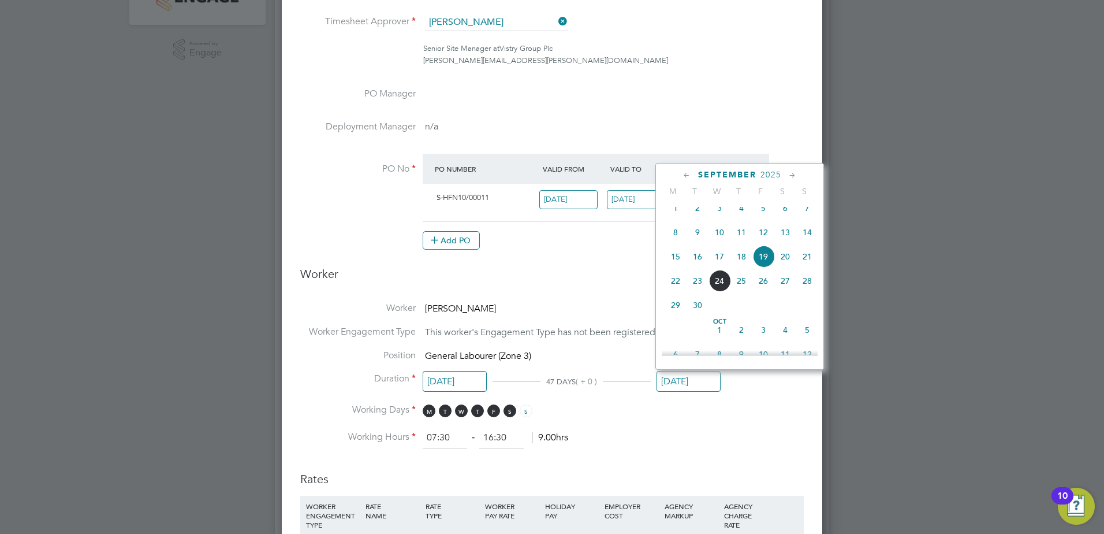
click at [764, 340] on span "3" at bounding box center [763, 330] width 22 height 22
type input "[DATE]"
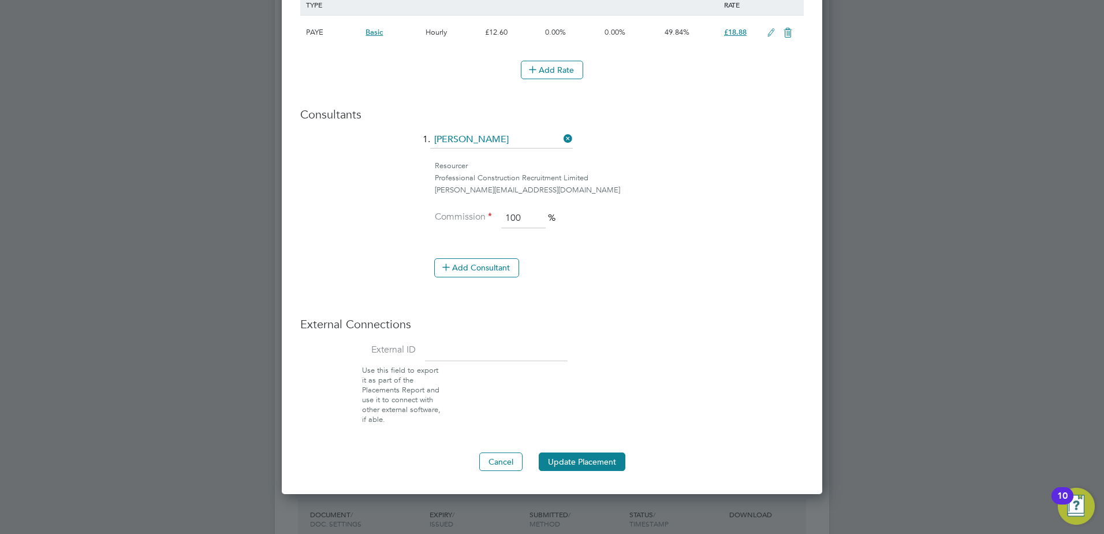
scroll to position [866, 0]
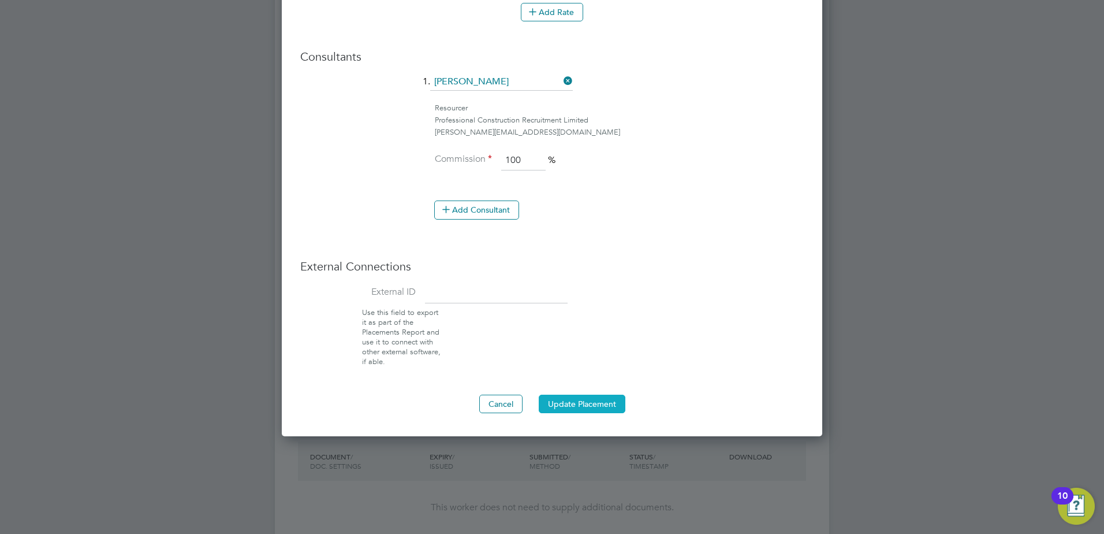
click at [577, 407] on button "Update Placement" at bounding box center [582, 403] width 87 height 18
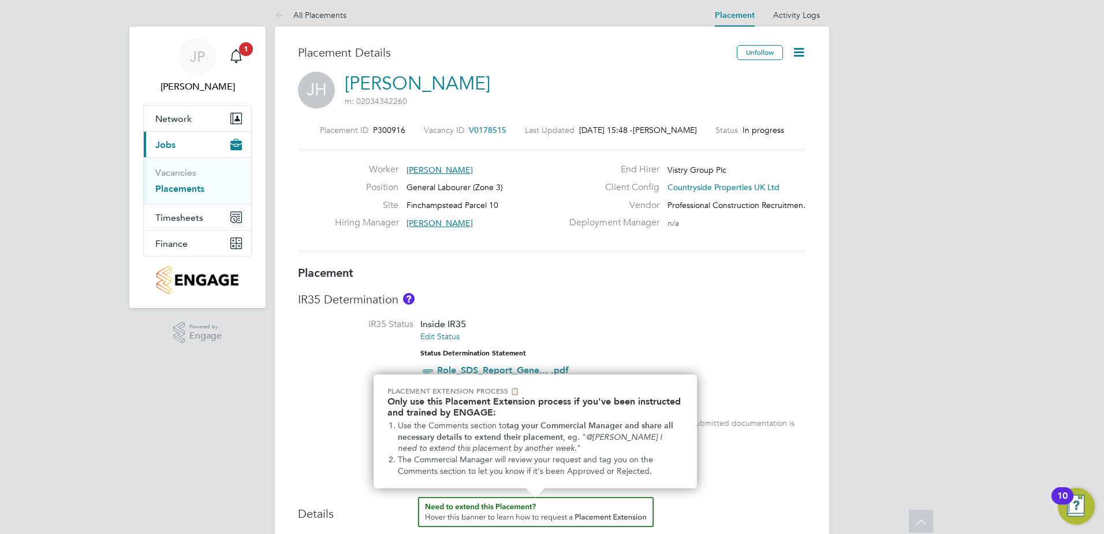
scroll to position [0, 0]
